Goal: Task Accomplishment & Management: Complete application form

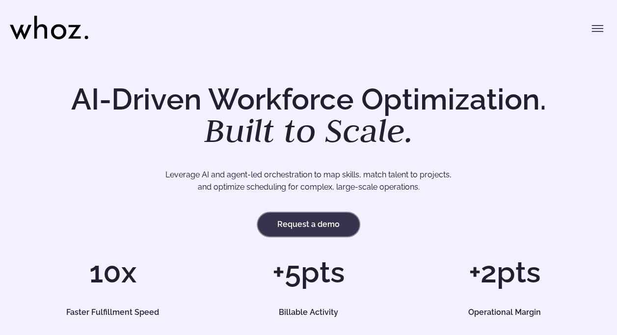
click at [287, 223] on link "Request a demo" at bounding box center [309, 224] width 102 height 24
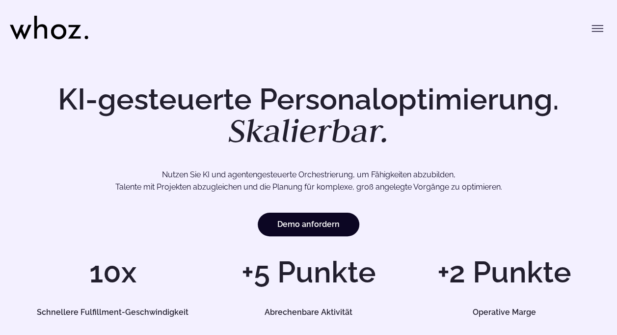
click at [599, 25] on icon "Menü umschalten" at bounding box center [597, 29] width 12 height 12
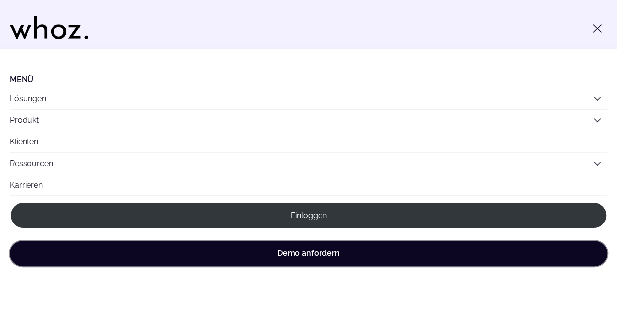
click at [291, 261] on link "Demo anfordern" at bounding box center [308, 253] width 597 height 26
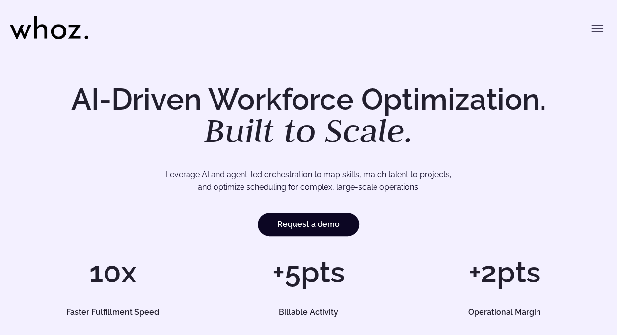
click at [595, 26] on icon "Toggle menu" at bounding box center [597, 26] width 11 height 0
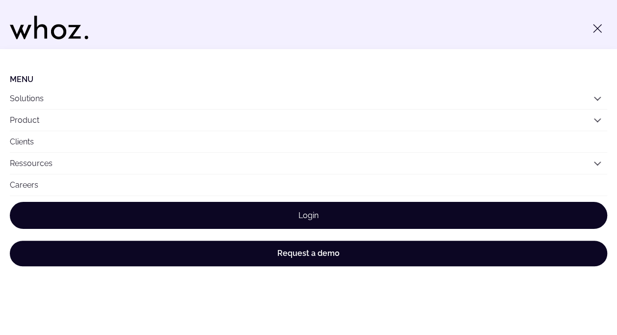
click at [281, 206] on link "Login" at bounding box center [308, 215] width 597 height 27
